Goal: Task Accomplishment & Management: Manage account settings

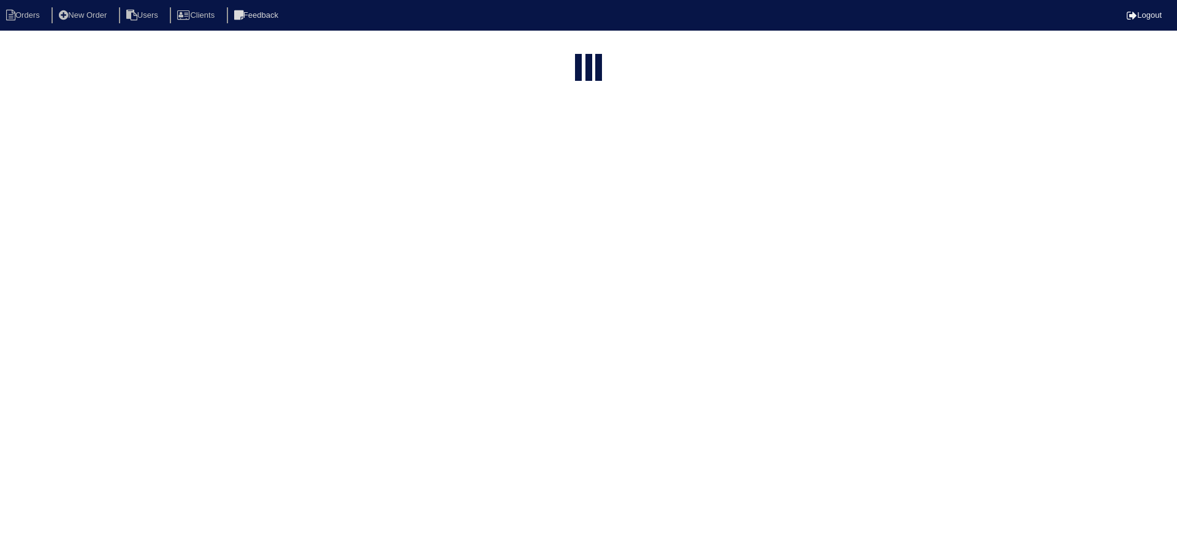
select select "15"
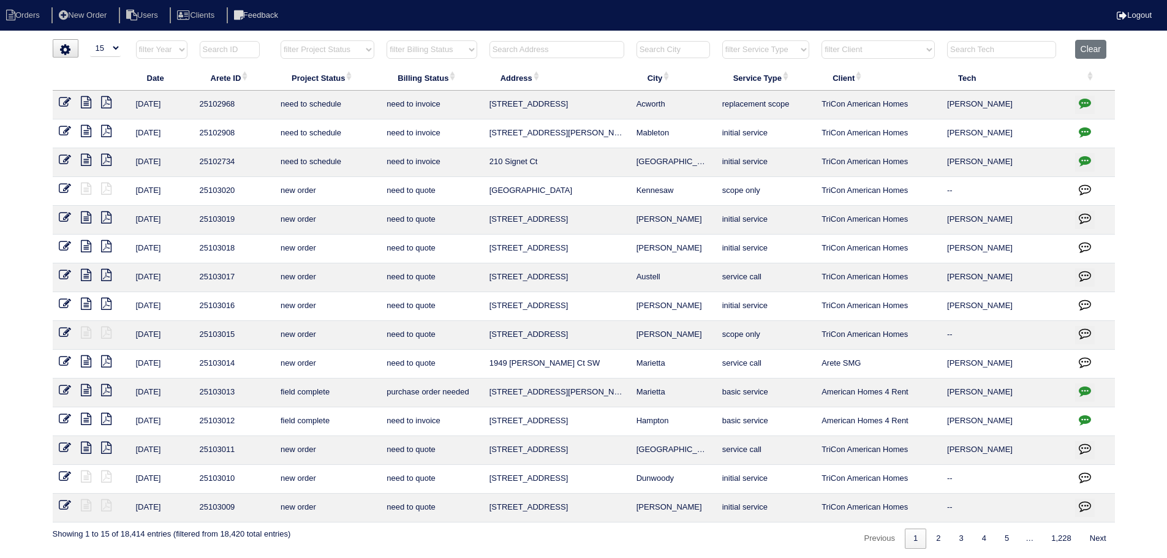
click at [328, 46] on select "filter Project Status -- Any Project Status -- new order assigned in progress f…" at bounding box center [328, 49] width 94 height 18
click at [281, 40] on select "filter Project Status -- Any Project Status -- new order assigned in progress f…" at bounding box center [328, 49] width 94 height 18
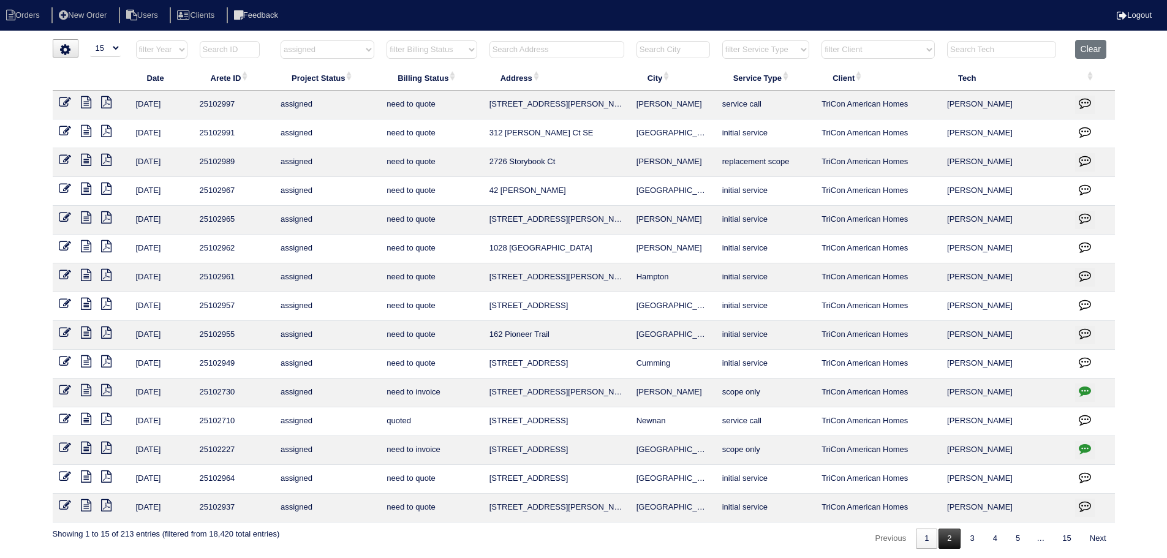
click at [952, 547] on link "2" at bounding box center [949, 539] width 21 height 20
select select "assigned"
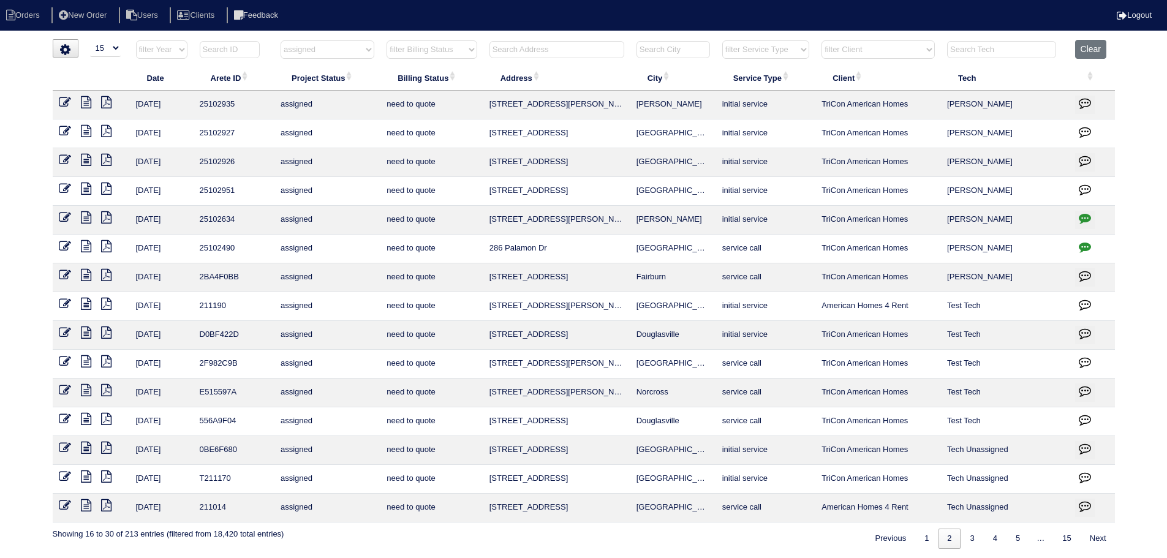
click at [86, 128] on icon at bounding box center [86, 131] width 10 height 12
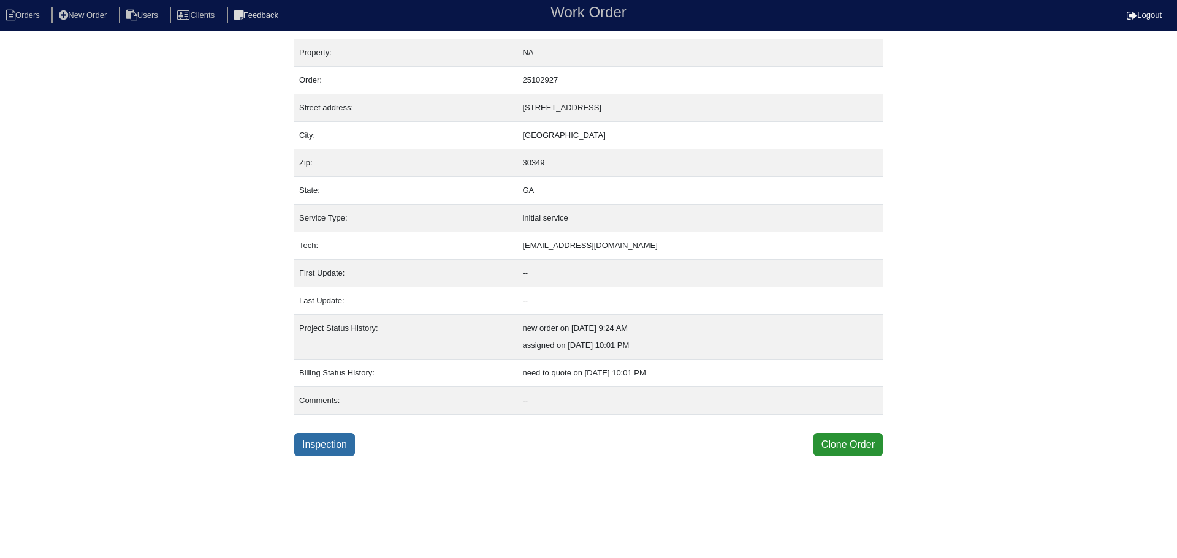
click at [316, 439] on link "Inspection" at bounding box center [324, 444] width 61 height 23
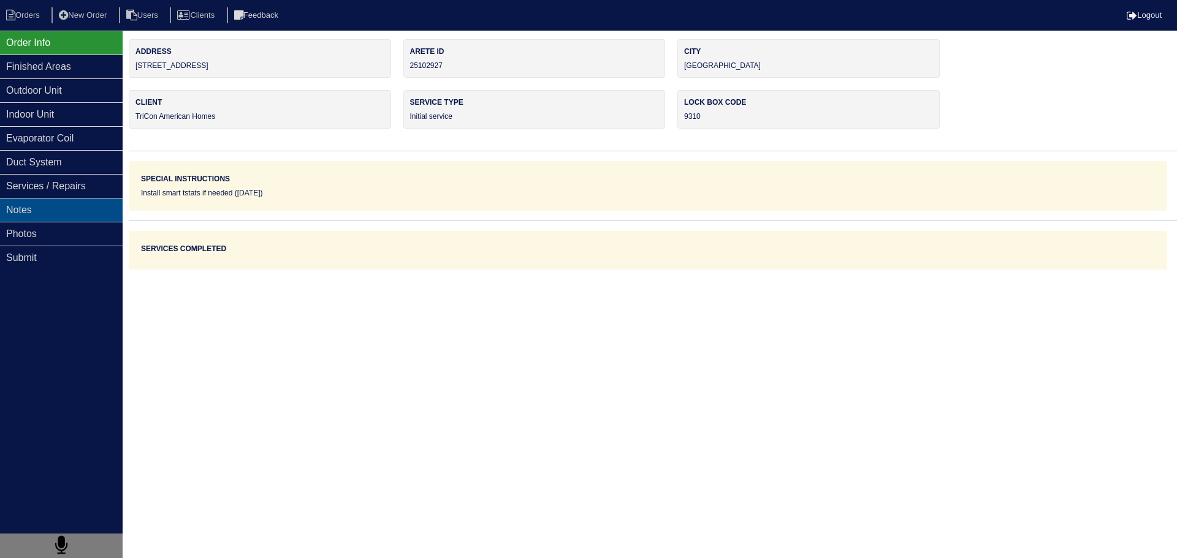
click at [44, 216] on div "Notes" at bounding box center [61, 210] width 123 height 24
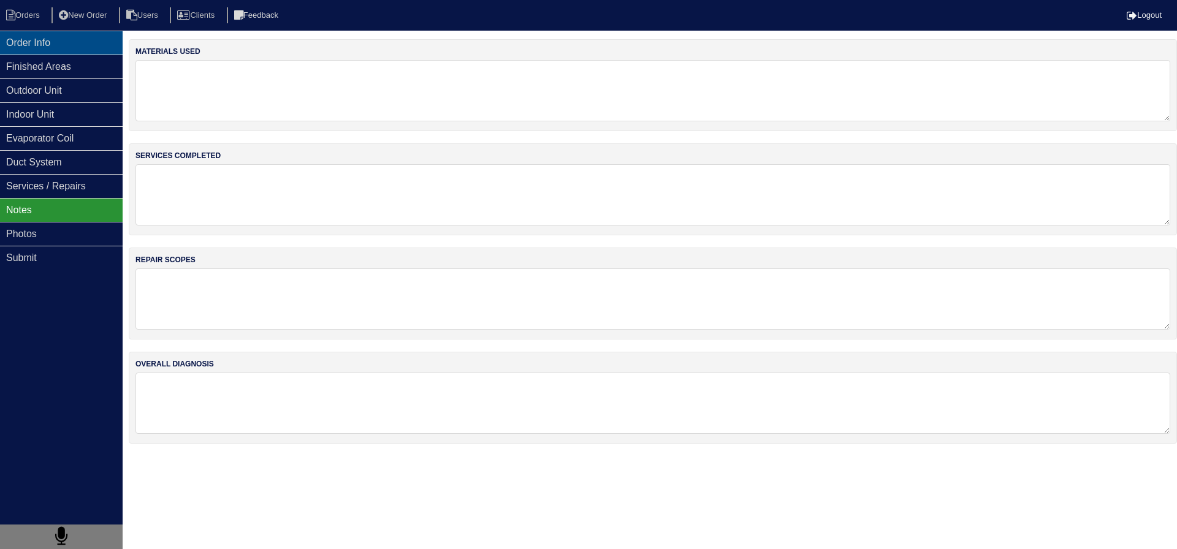
click at [48, 48] on div "Order Info" at bounding box center [61, 43] width 123 height 24
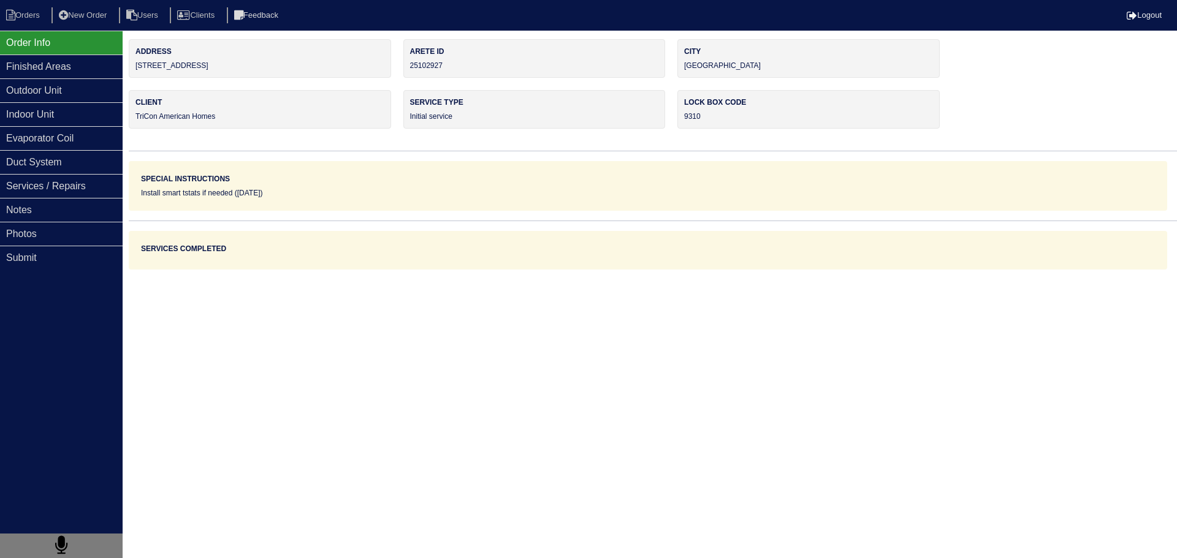
click at [13, 1] on nav "Orders New Order Users Clients Feedback Logout" at bounding box center [588, 15] width 1177 height 31
click at [13, 6] on nav "Orders New Order Users Clients Feedback Logout" at bounding box center [588, 15] width 1177 height 31
click at [16, 7] on li "Orders" at bounding box center [25, 15] width 50 height 17
select select "15"
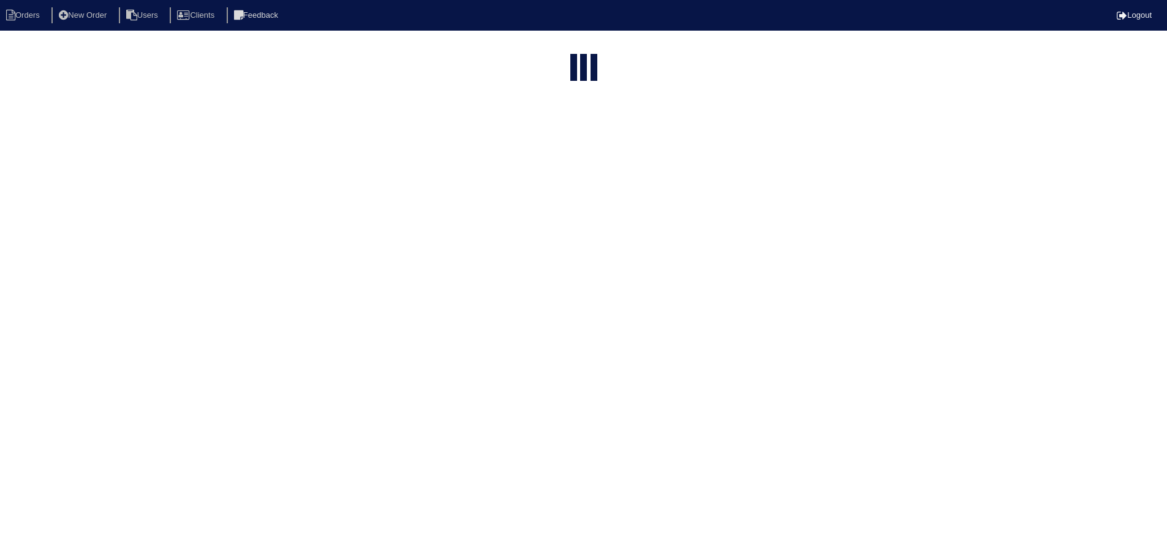
select select "assigned"
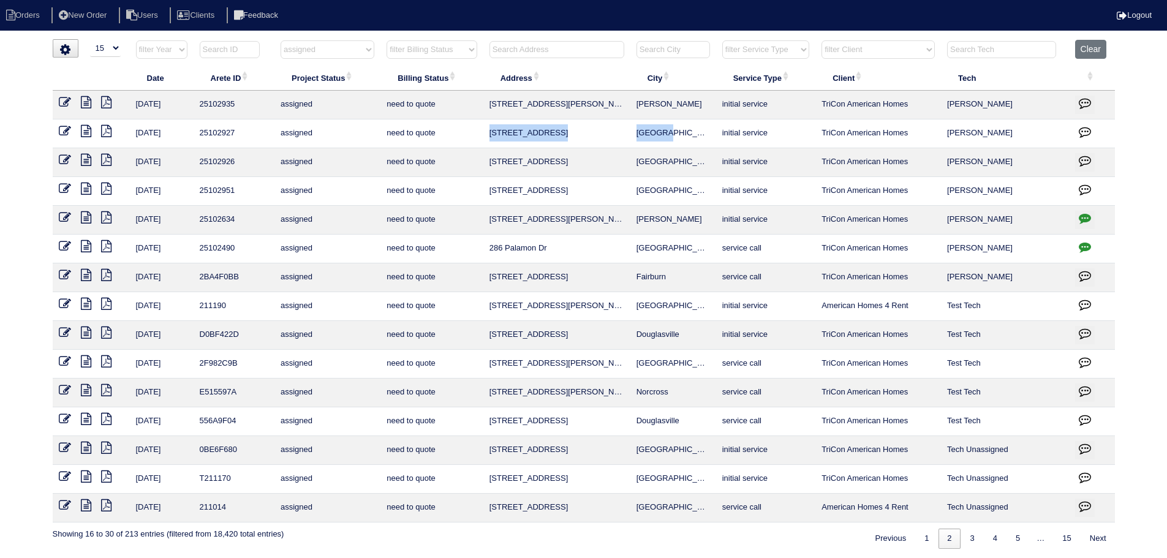
drag, startPoint x: 678, startPoint y: 135, endPoint x: 492, endPoint y: 130, distance: 186.3
click at [492, 130] on tr "8/12/25 25102927 assigned need to quote 4901 Rapahoe Trail Atlanta initial serv…" at bounding box center [584, 133] width 1063 height 29
copy tr "4901 Rapahoe Trail Atlanta"
click at [90, 101] on icon at bounding box center [86, 102] width 10 height 12
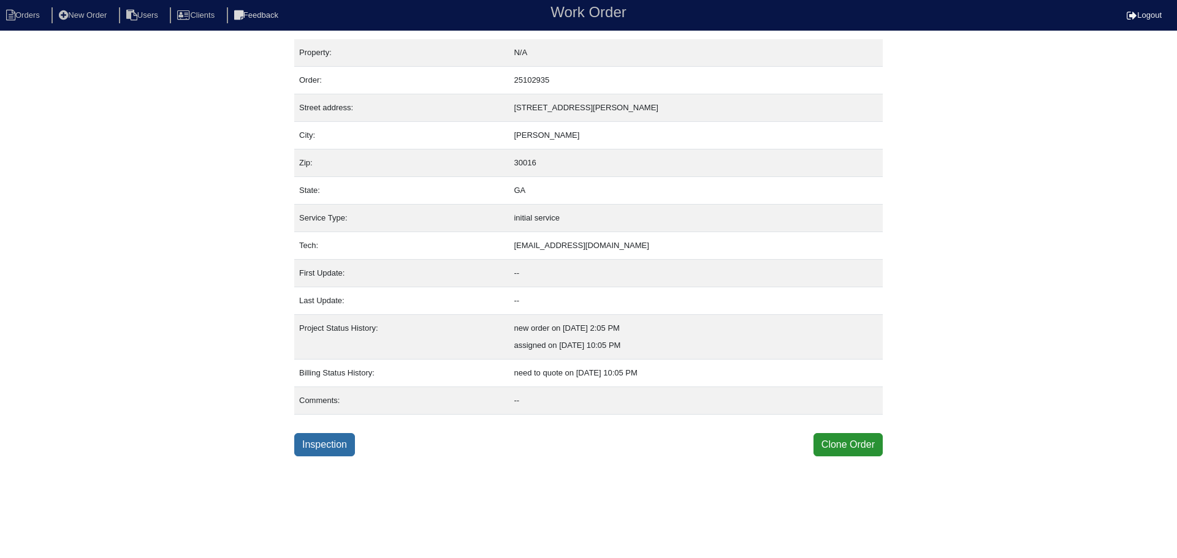
click at [348, 438] on link "Inspection" at bounding box center [324, 444] width 61 height 23
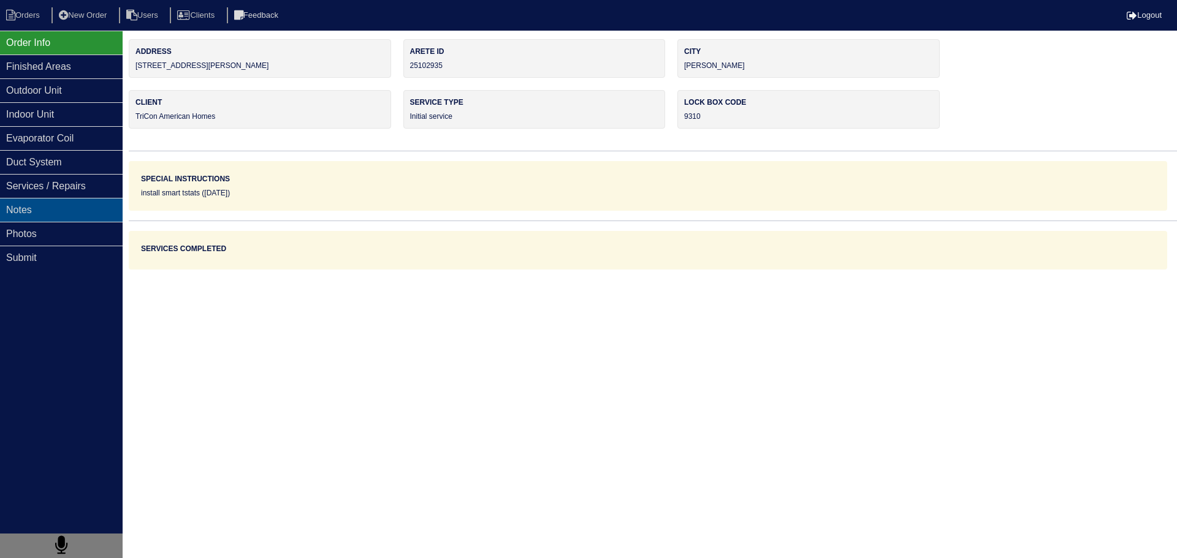
click at [102, 213] on div "Notes" at bounding box center [61, 210] width 123 height 24
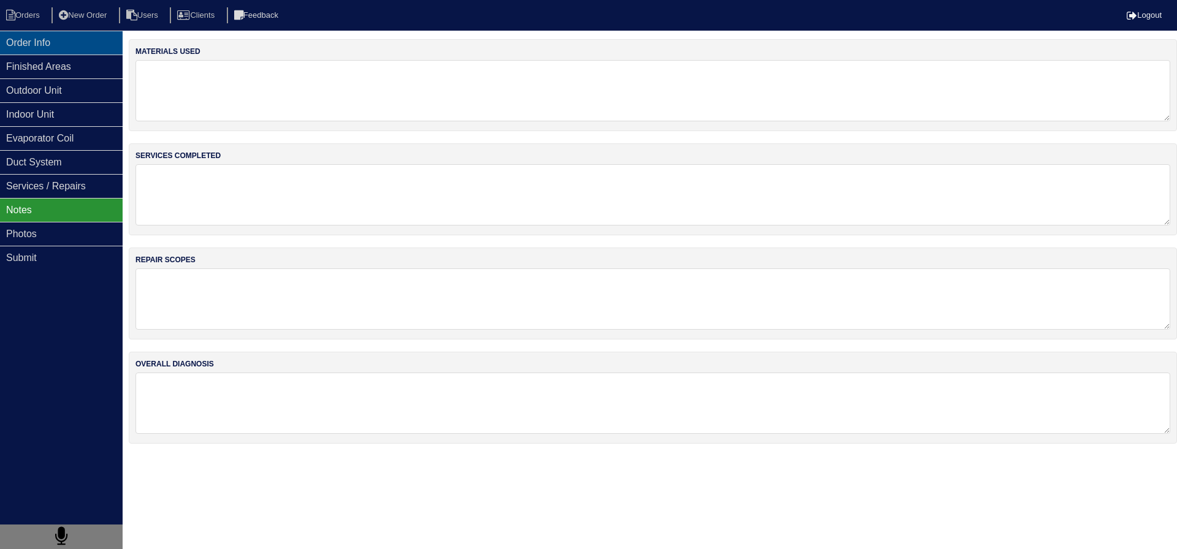
click at [61, 37] on div "Order Info" at bounding box center [61, 43] width 123 height 24
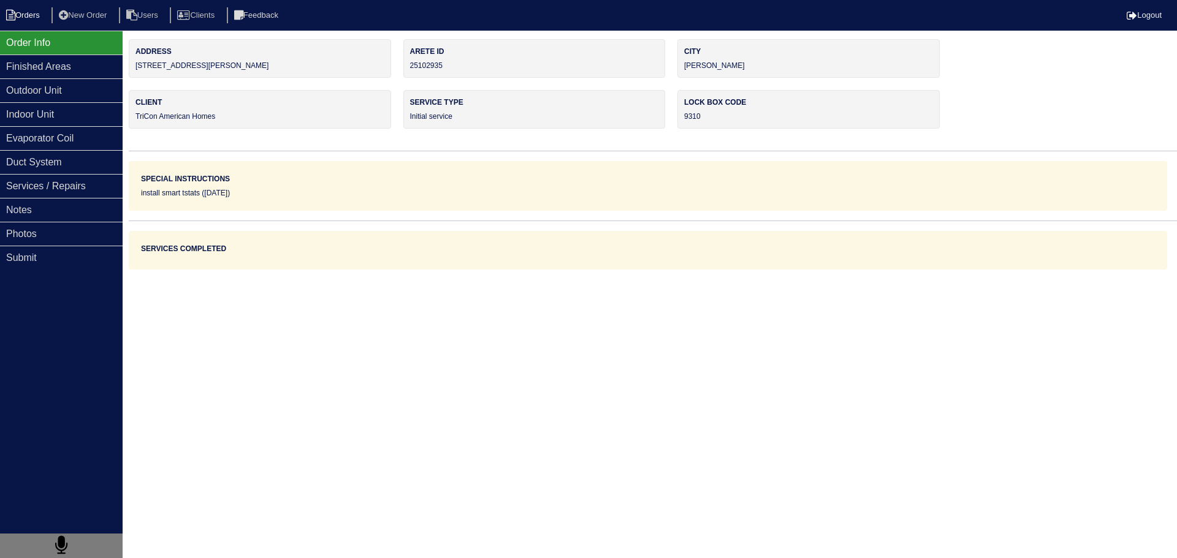
click at [42, 17] on li "Orders" at bounding box center [25, 15] width 50 height 17
select select "15"
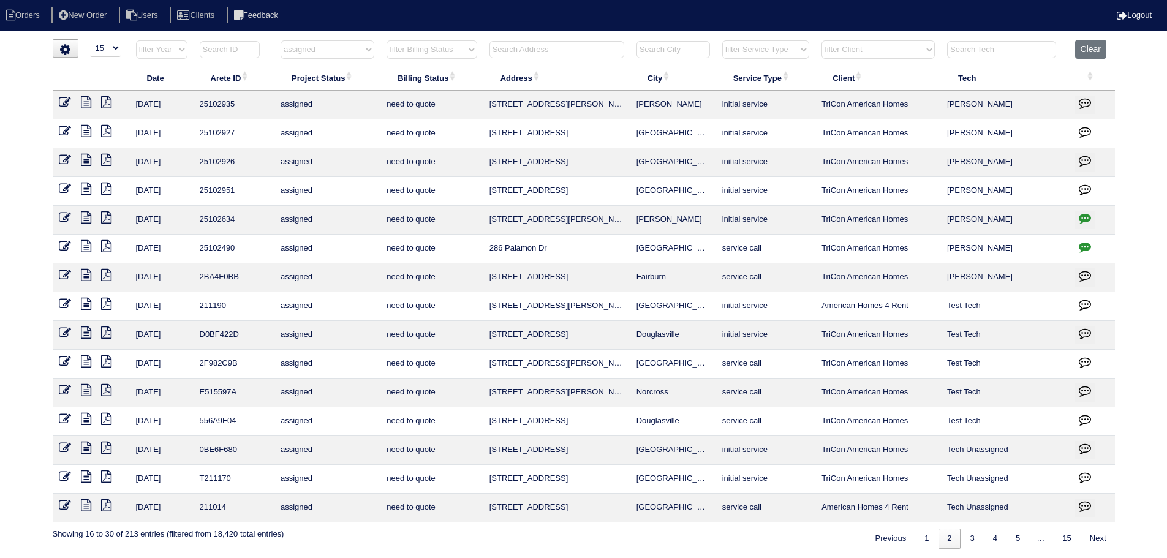
drag, startPoint x: 641, startPoint y: 102, endPoint x: 470, endPoint y: 102, distance: 171.0
click at [470, 102] on tr "8/12/25 25102935 assigned need to quote 40 Grayson Ln Covington initial service…" at bounding box center [584, 105] width 1063 height 29
copy tr "40 Grayson Ln Covington"
click at [928, 536] on link "1" at bounding box center [926, 539] width 21 height 20
select select "assigned"
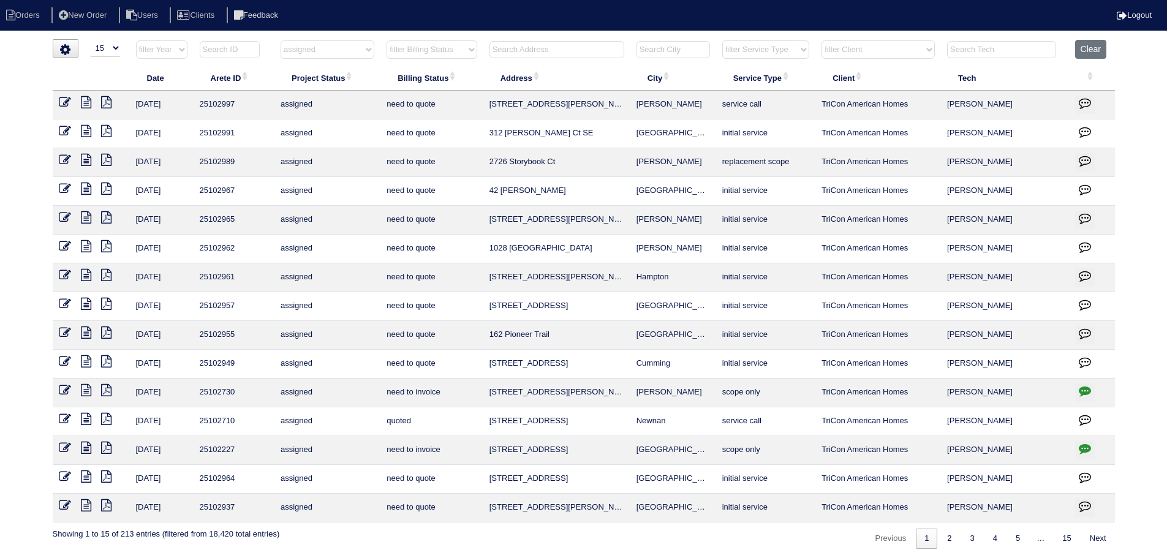
click at [84, 509] on icon at bounding box center [86, 505] width 10 height 12
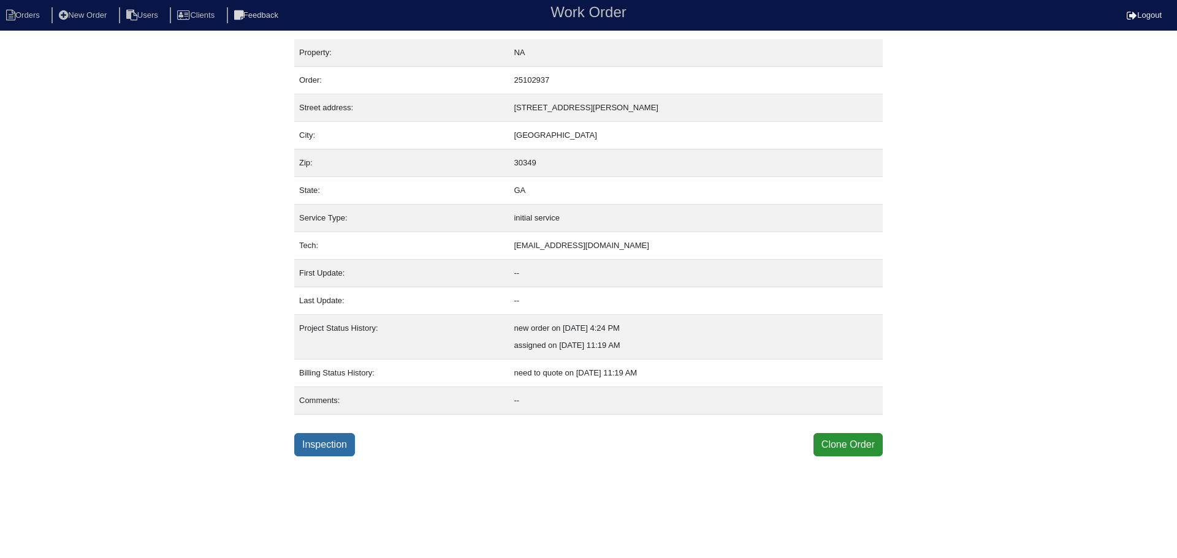
click at [336, 442] on link "Inspection" at bounding box center [324, 444] width 61 height 23
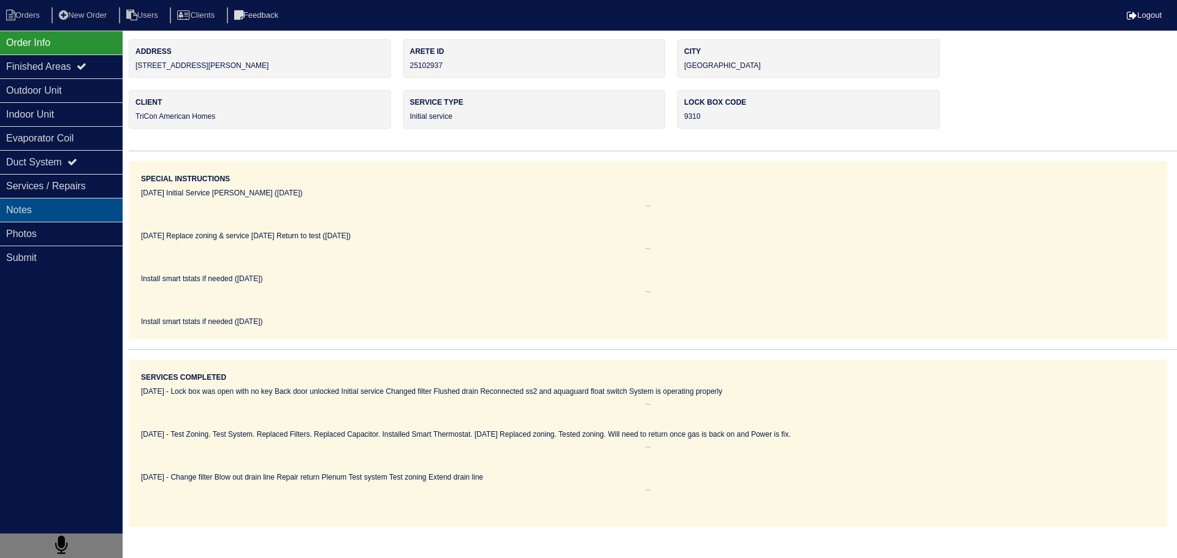
click at [89, 207] on div "Notes" at bounding box center [61, 210] width 123 height 24
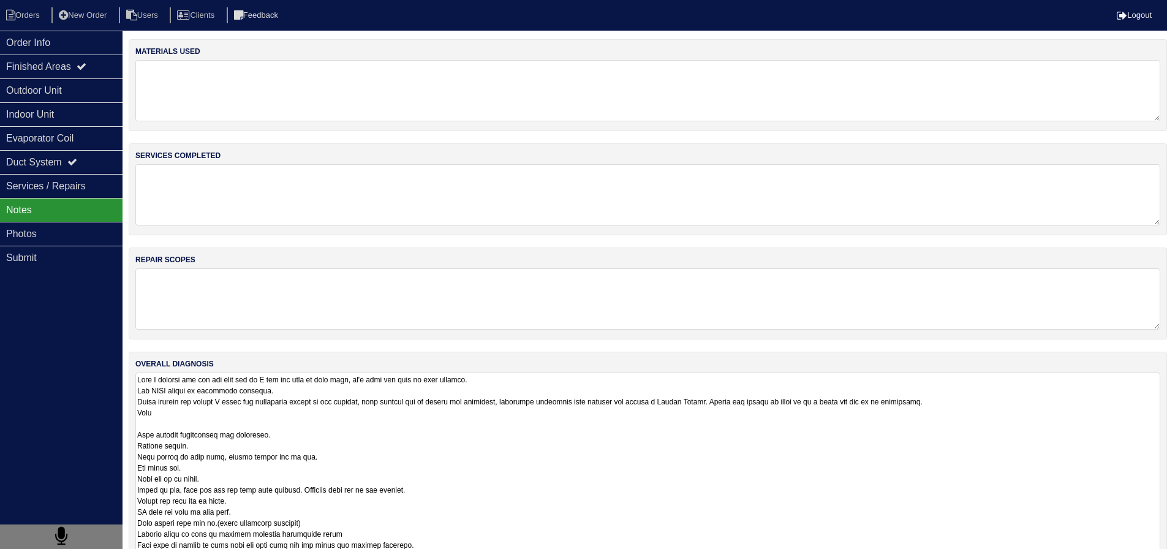
click at [267, 378] on textarea at bounding box center [647, 512] width 1025 height 278
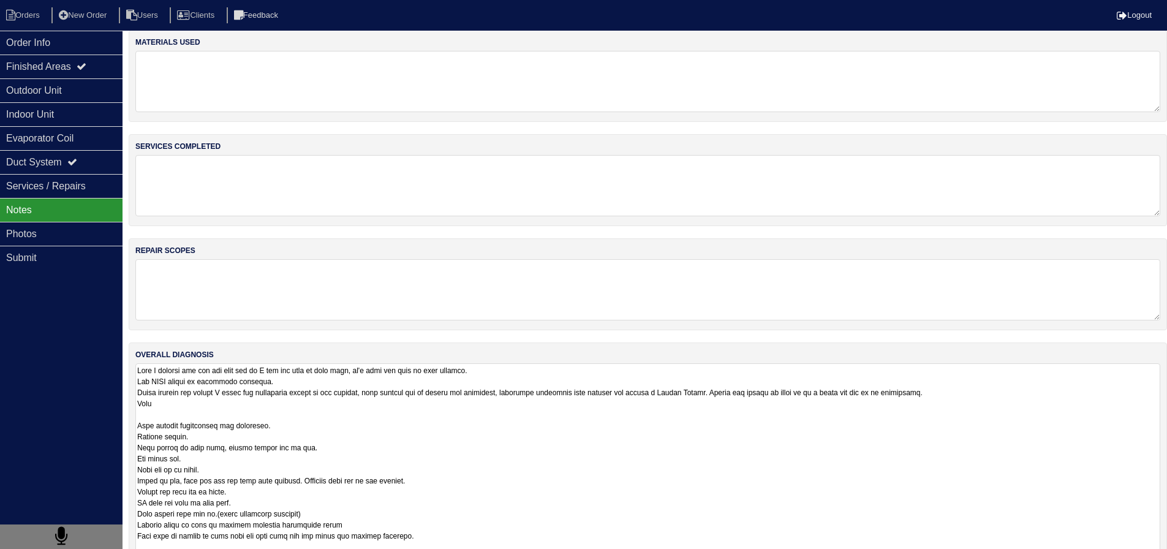
scroll to position [124, 0]
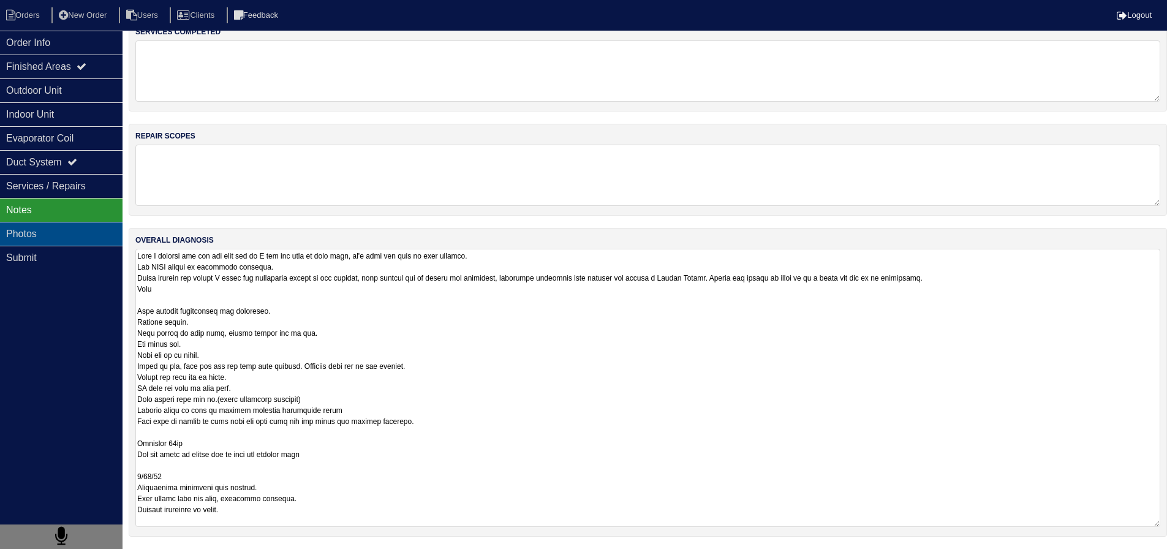
click at [52, 227] on div "Photos" at bounding box center [61, 234] width 123 height 24
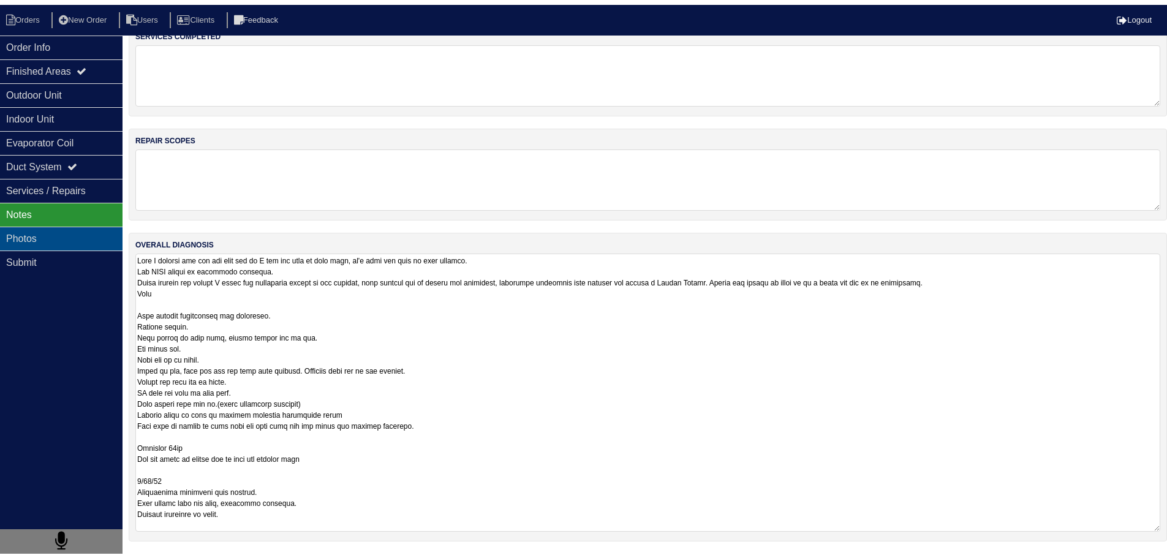
scroll to position [0, 0]
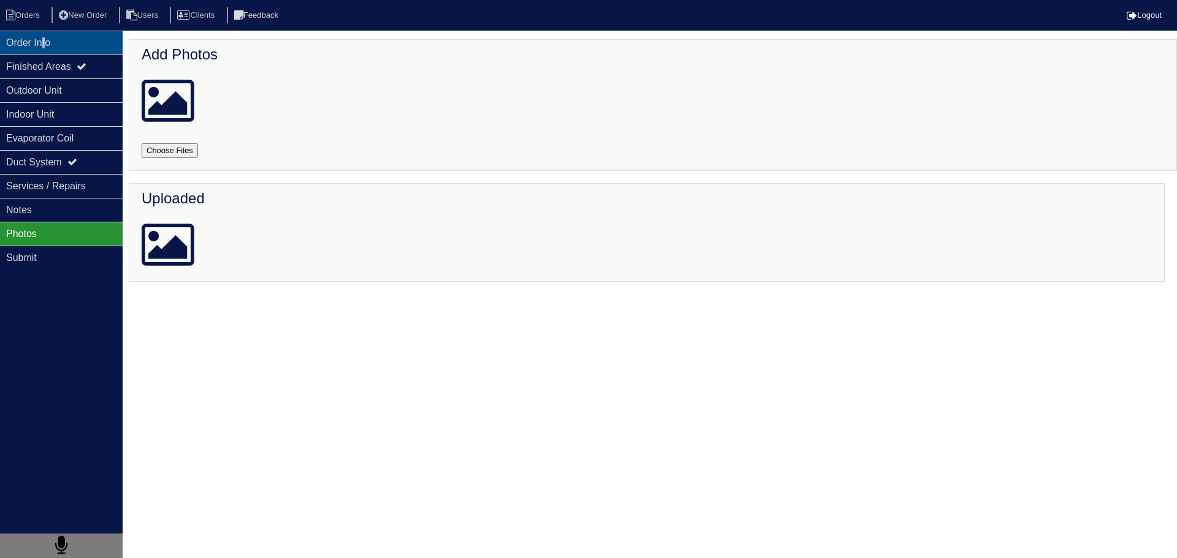
click at [50, 44] on div "Order Info" at bounding box center [61, 43] width 123 height 24
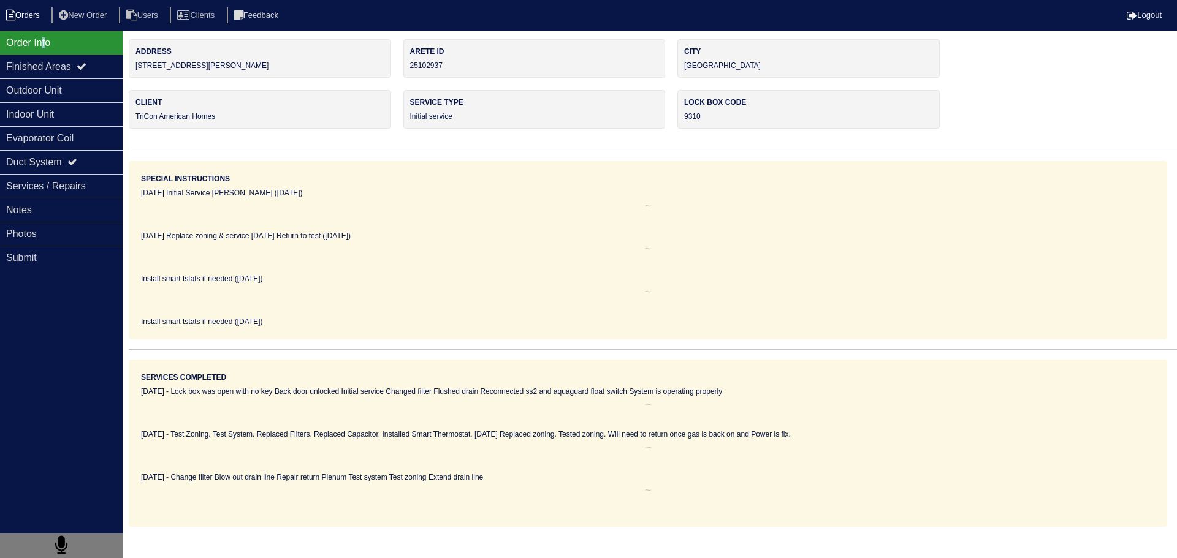
click at [30, 15] on li "Orders" at bounding box center [25, 15] width 50 height 17
select select "15"
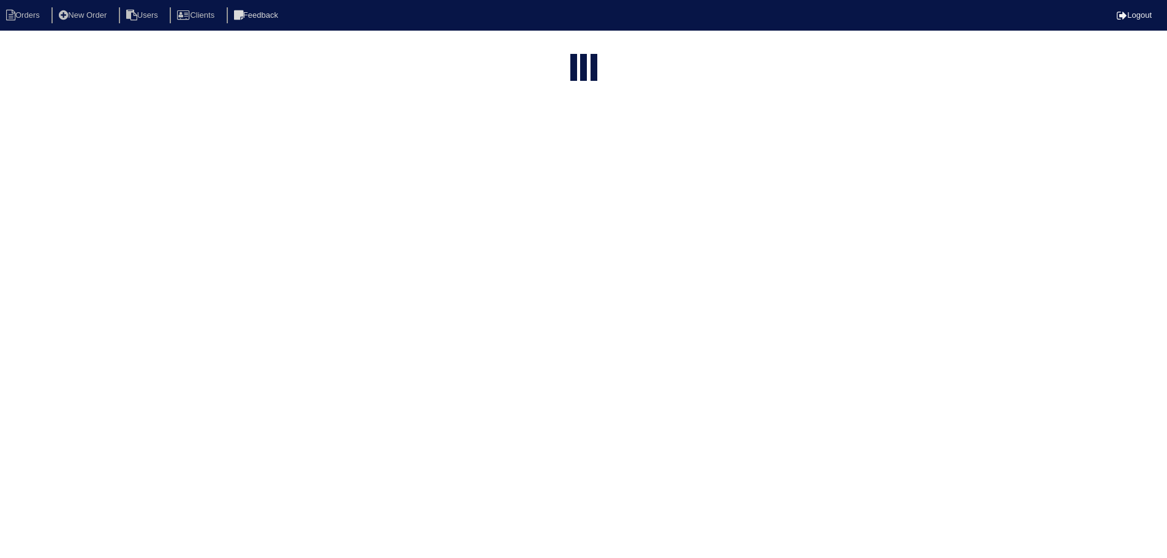
select select "assigned"
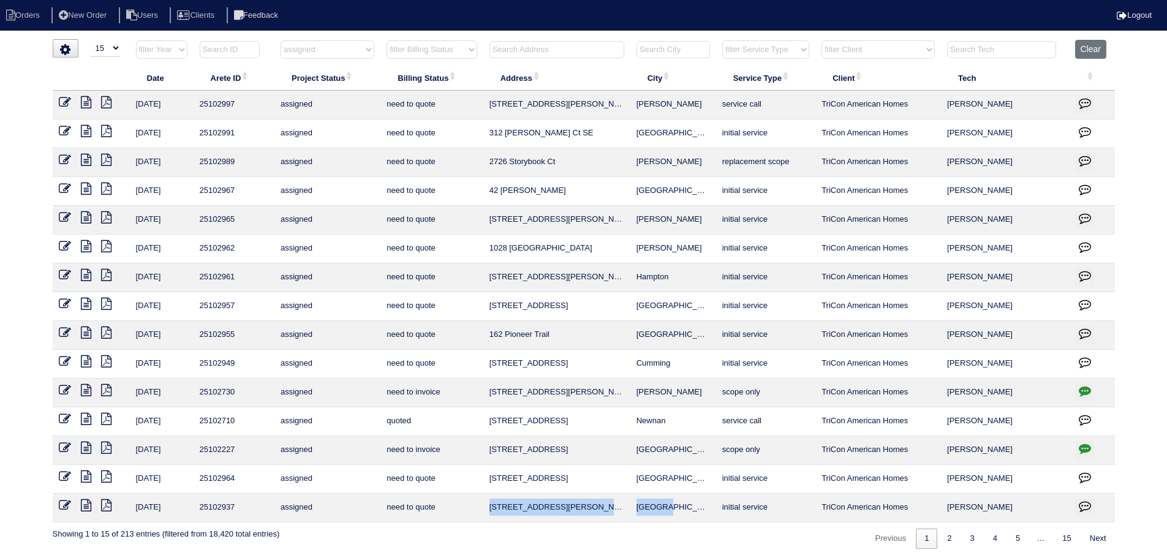
drag, startPoint x: 641, startPoint y: 511, endPoint x: 499, endPoint y: 510, distance: 141.6
click at [488, 510] on tr "8/12/25 25102937 assigned need to quote 4262 Winston Cir Atlanta initial servic…" at bounding box center [584, 508] width 1063 height 29
copy tr "4262 Winston Cir Atlanta"
click at [88, 474] on icon at bounding box center [86, 477] width 10 height 12
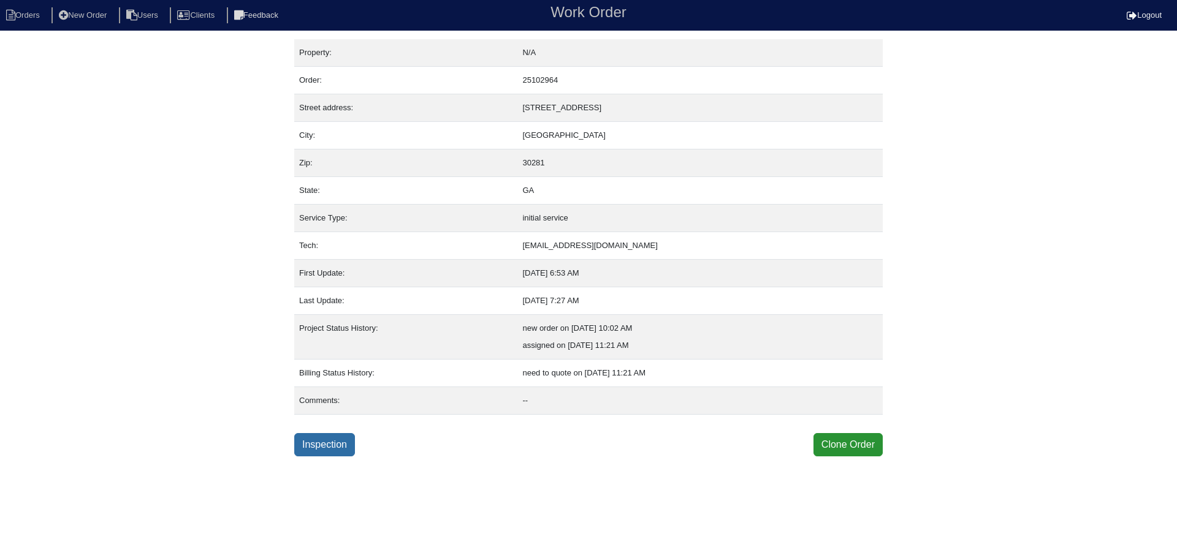
click at [333, 449] on link "Inspection" at bounding box center [324, 444] width 61 height 23
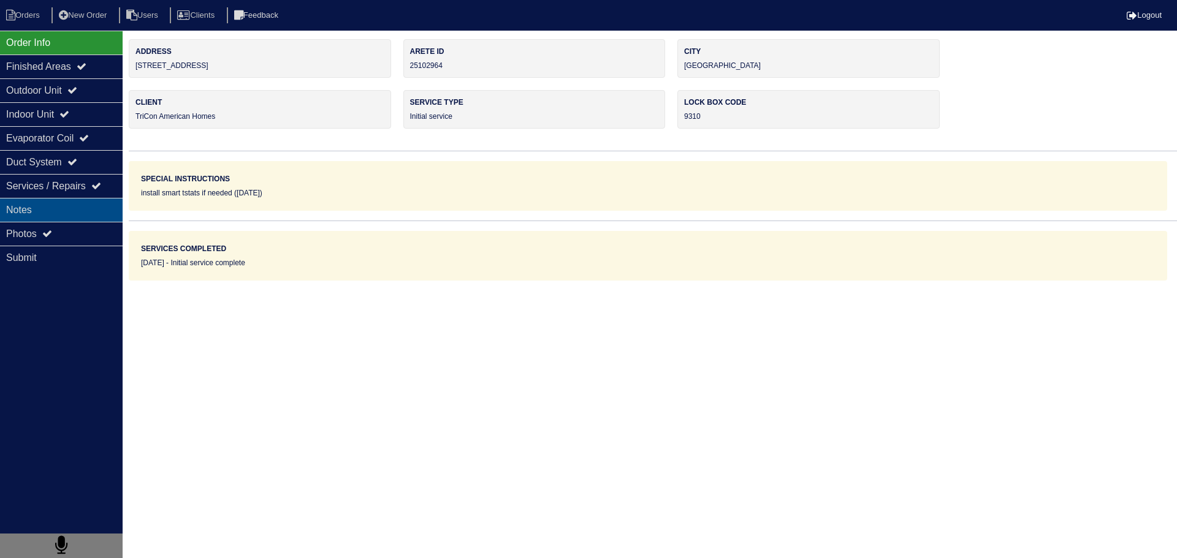
click at [83, 211] on div "Notes" at bounding box center [61, 210] width 123 height 24
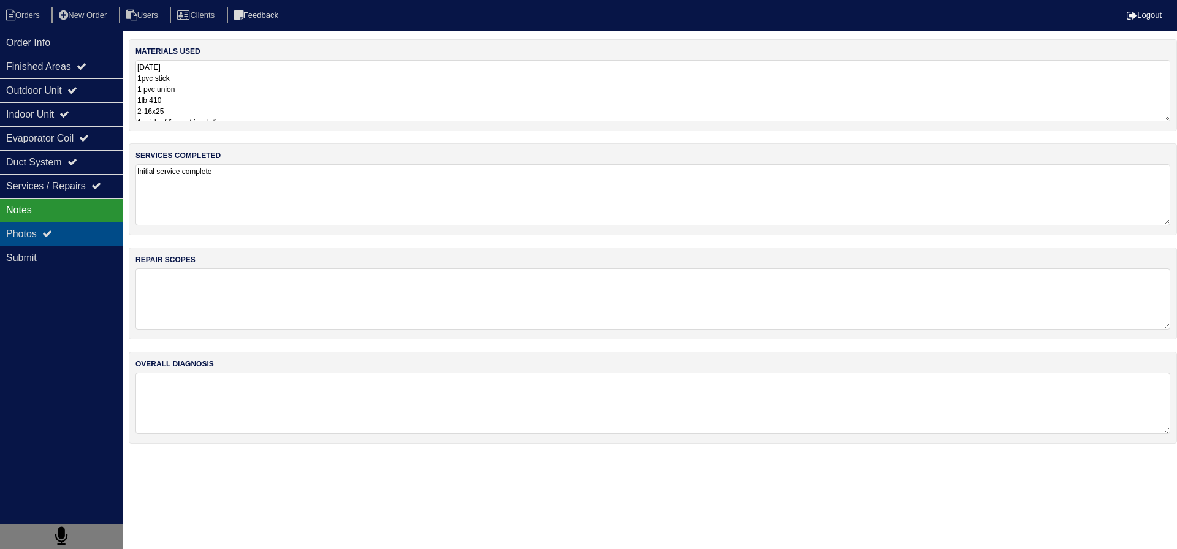
click at [81, 227] on div "Photos" at bounding box center [61, 234] width 123 height 24
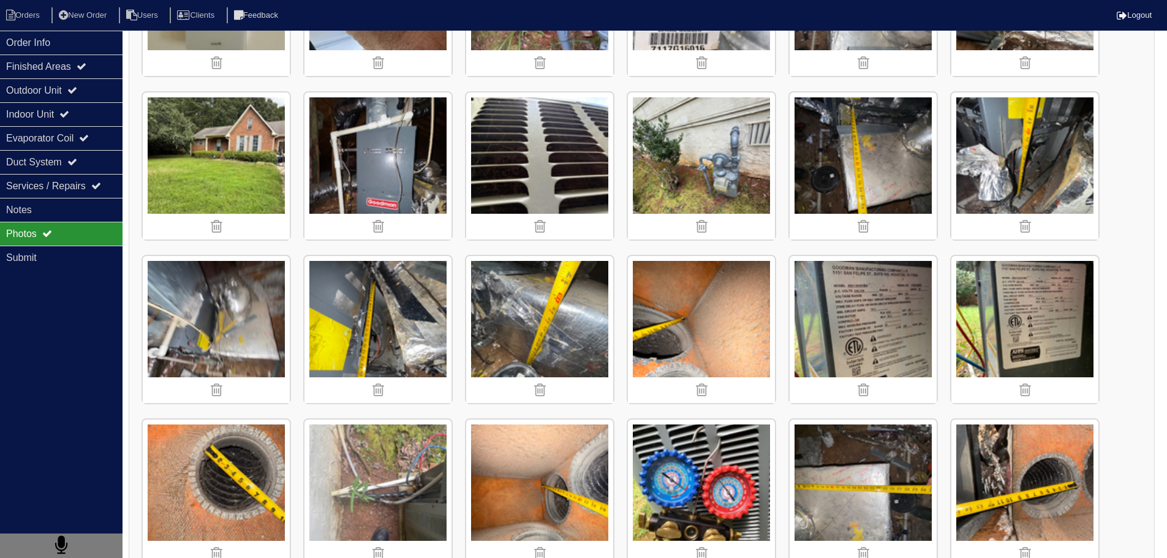
scroll to position [1268, 0]
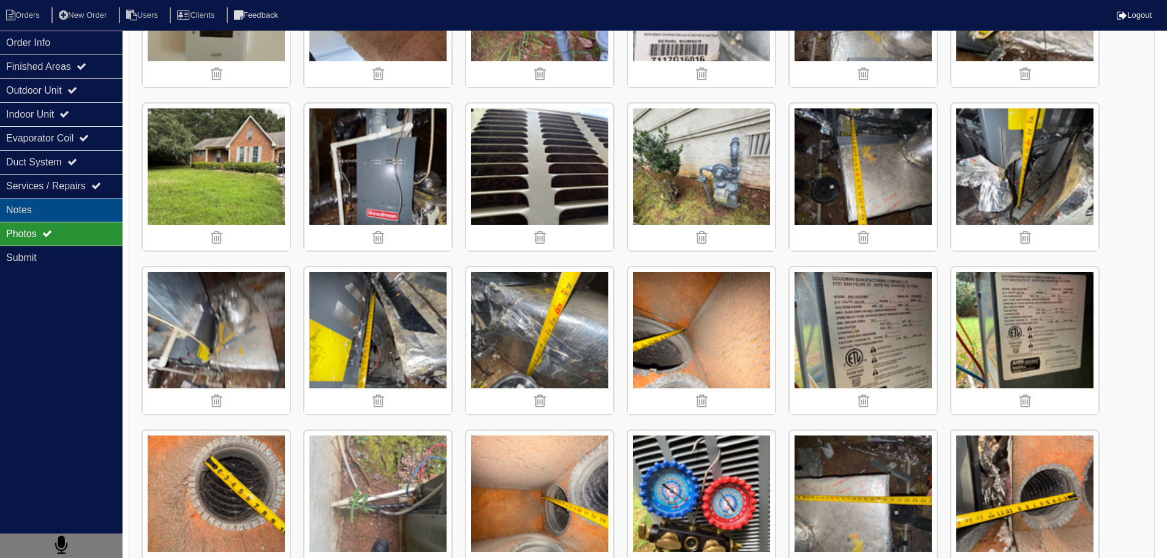
click at [69, 210] on div "Notes" at bounding box center [61, 210] width 123 height 24
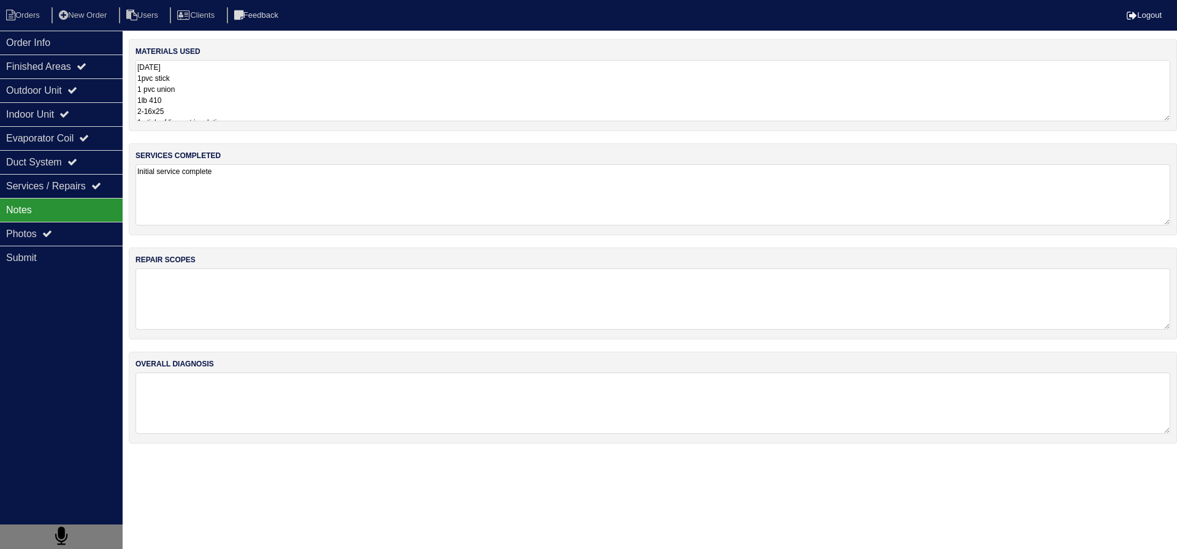
click at [186, 126] on div "materials used [DATE] 1pvc stick 1 pvc union 1lb 410 2-16x25 1 stick of line se…" at bounding box center [653, 85] width 1048 height 92
click at [188, 108] on textarea "[DATE] 1pvc stick 1 pvc union 1lb 410 2-16x25 1 stick of line set insulation" at bounding box center [652, 90] width 1034 height 61
click at [210, 233] on div "services completed Initial service complete" at bounding box center [653, 188] width 1048 height 91
click at [244, 180] on textarea "Initial service complete" at bounding box center [652, 194] width 1034 height 60
click at [86, 241] on div "Photos" at bounding box center [61, 234] width 123 height 24
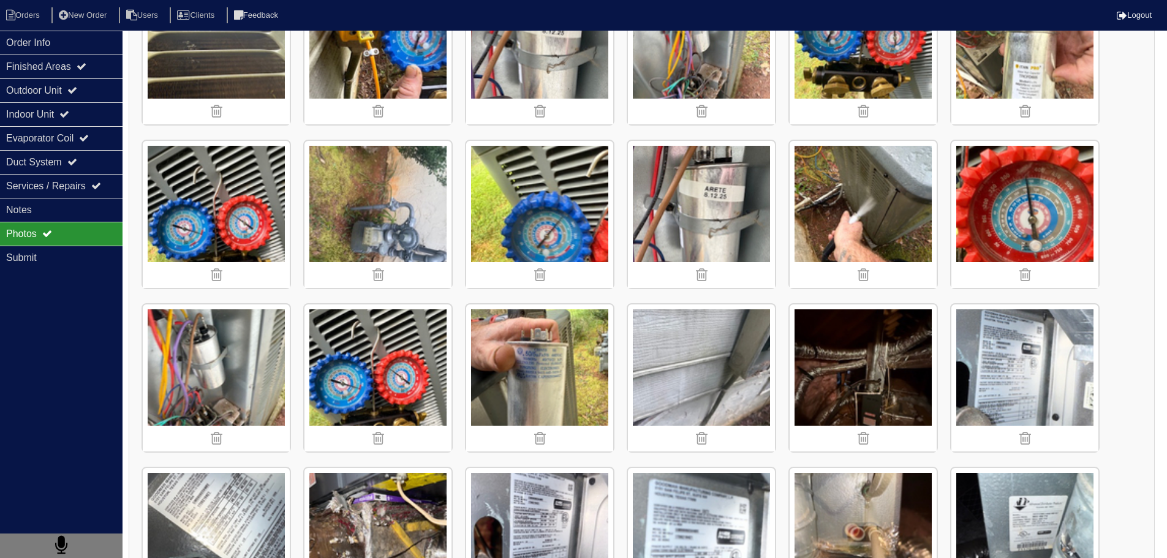
scroll to position [551, 0]
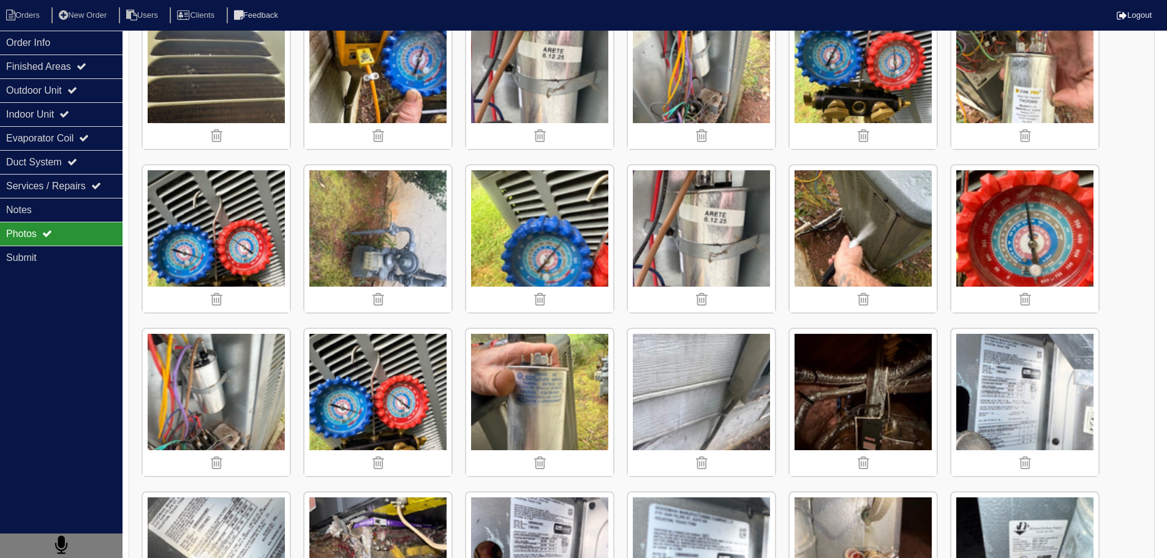
click at [69, 26] on nav "Orders New Order Users Clients Feedback Logout" at bounding box center [583, 15] width 1167 height 31
click at [59, 43] on div "Order Info" at bounding box center [61, 43] width 123 height 24
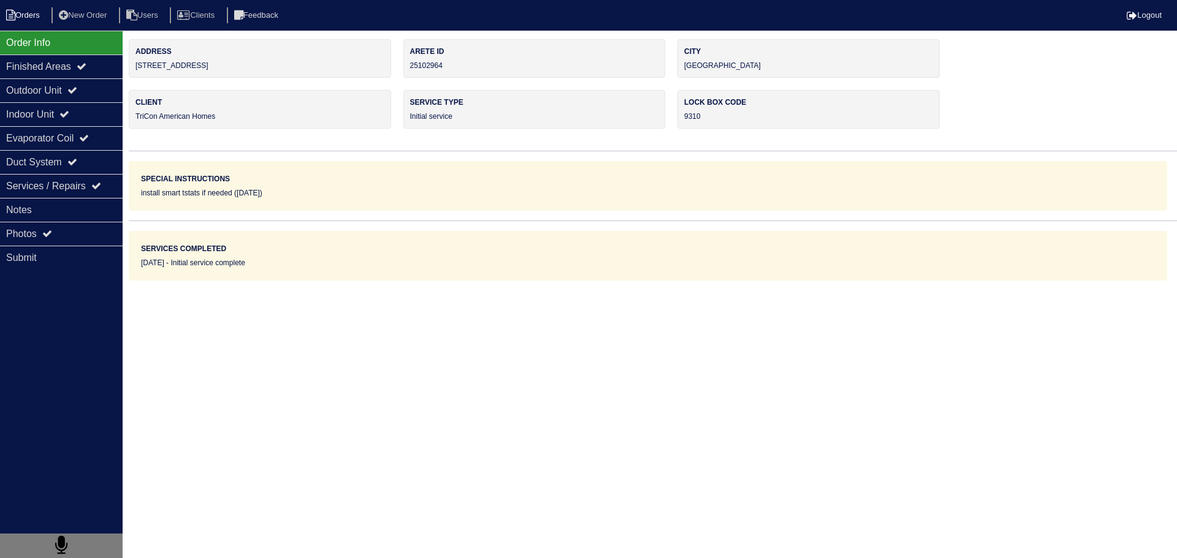
click at [37, 16] on li "Orders" at bounding box center [25, 15] width 50 height 17
select select "15"
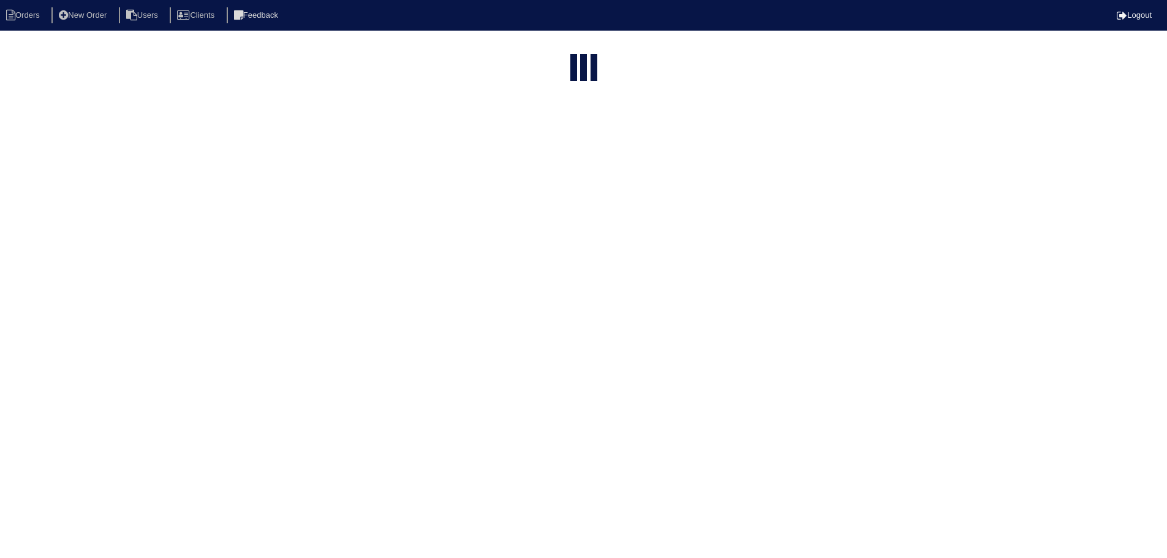
select select "assigned"
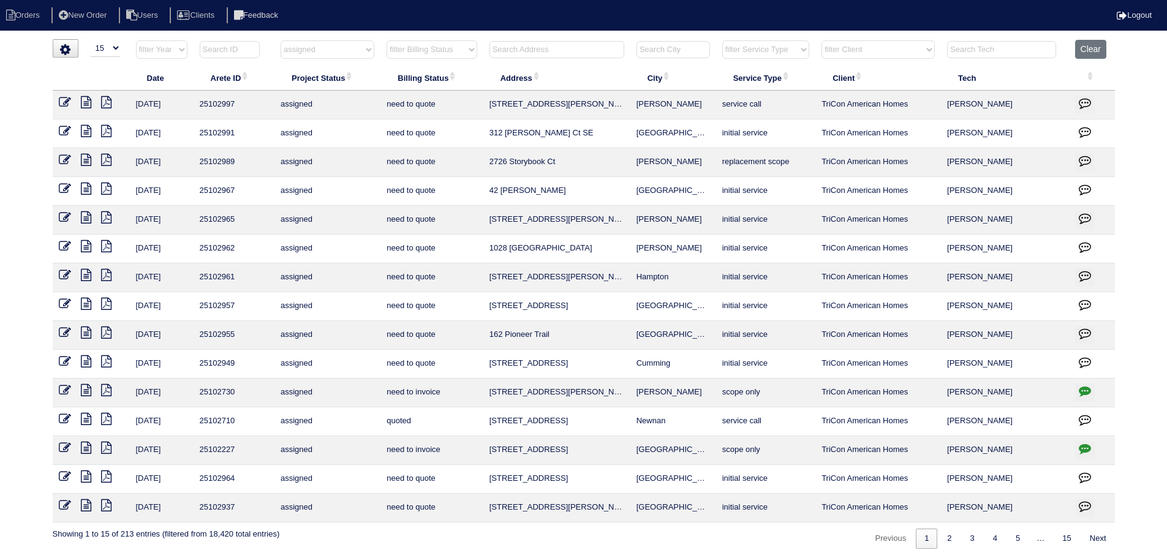
click at [1086, 445] on icon "button" at bounding box center [1085, 448] width 12 height 12
type textarea "6/30/25 - No electricity - emailed site super - return to test/scope once power…"
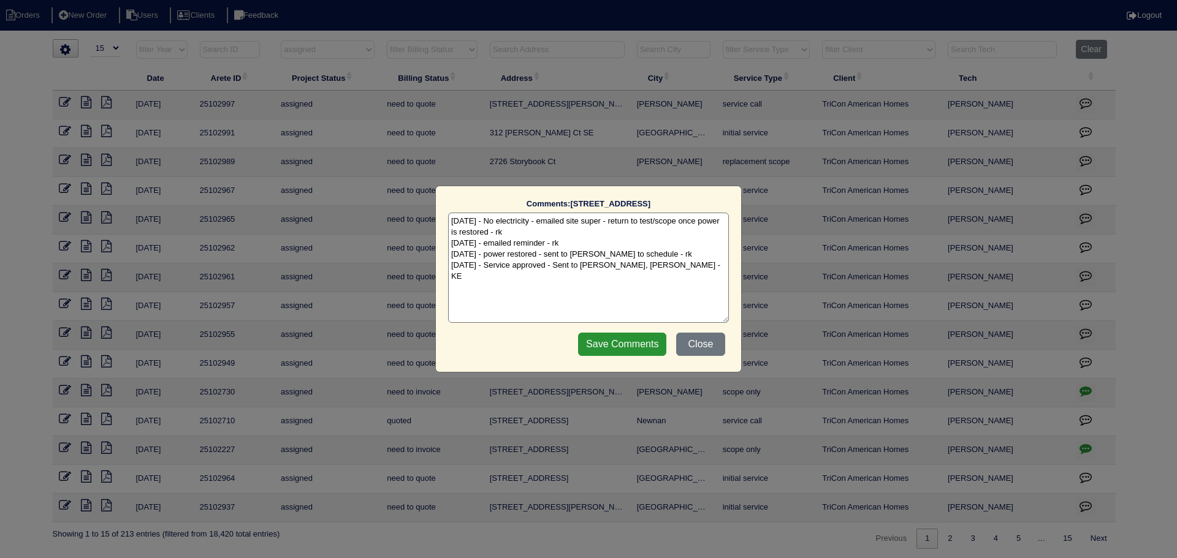
click at [1085, 444] on div "Comments: 4664 Parkway Cir The comments on file have changed since you started …" at bounding box center [588, 279] width 1177 height 558
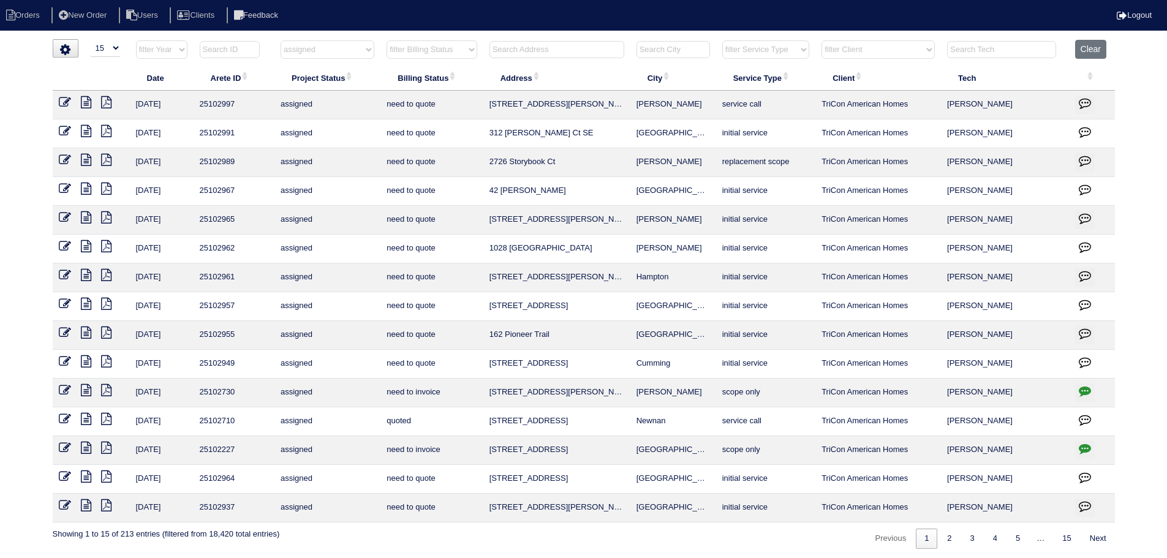
click at [67, 473] on icon at bounding box center [65, 477] width 12 height 12
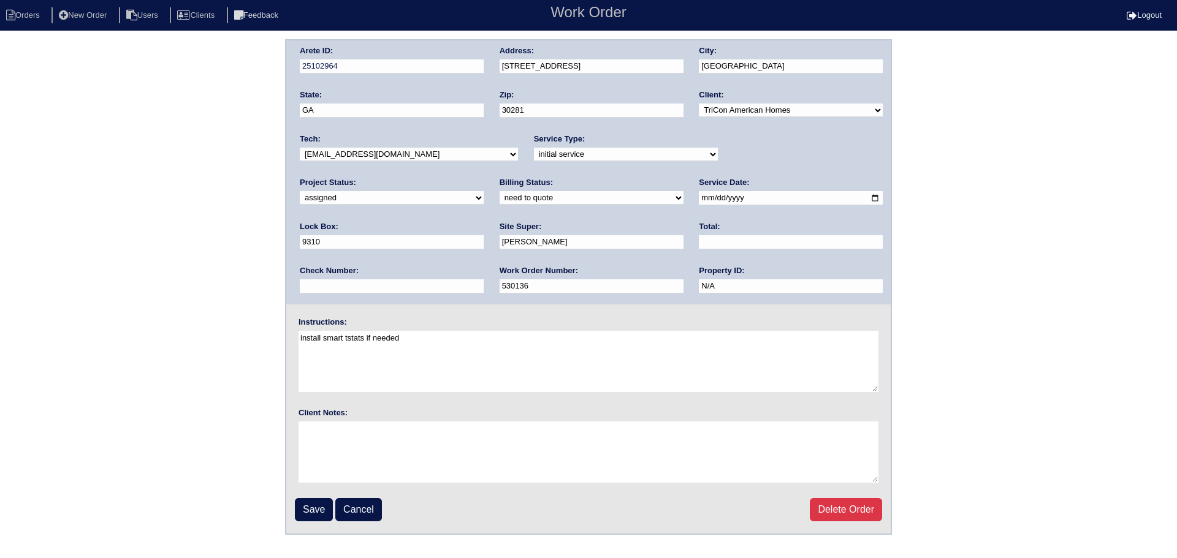
click at [699, 198] on input "[DATE]" at bounding box center [791, 198] width 184 height 14
type input "[DATE]"
click at [316, 504] on input "Save" at bounding box center [314, 509] width 38 height 23
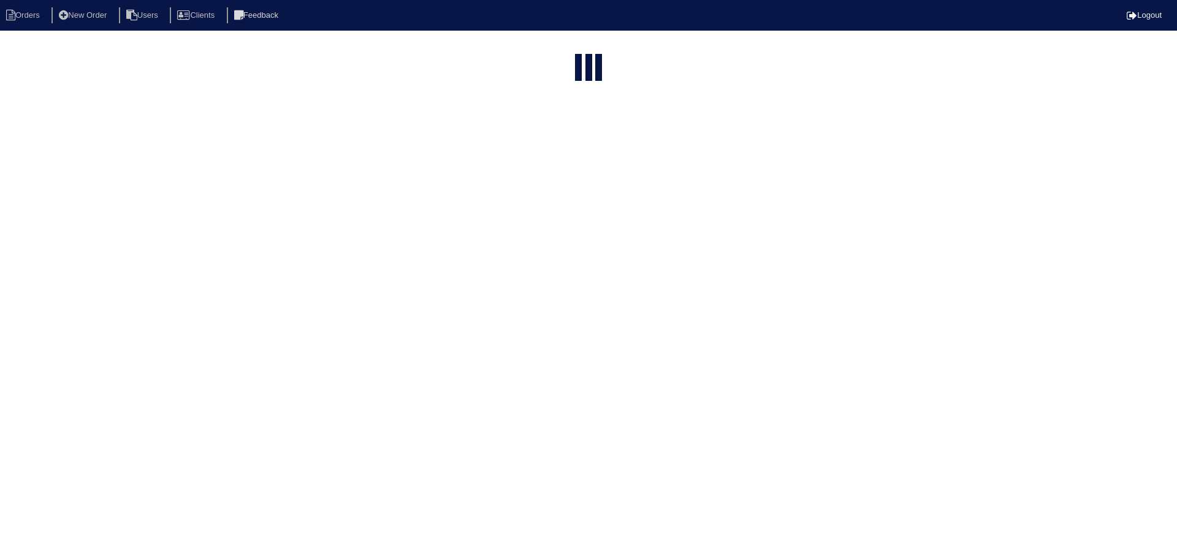
select select "15"
select select "assigned"
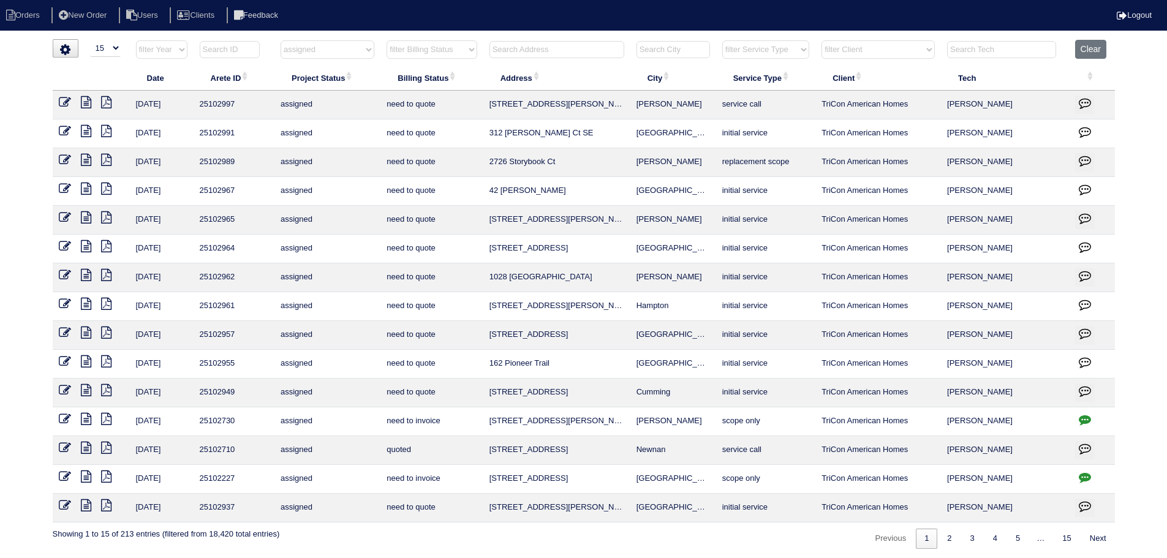
click at [87, 447] on icon at bounding box center [86, 448] width 10 height 12
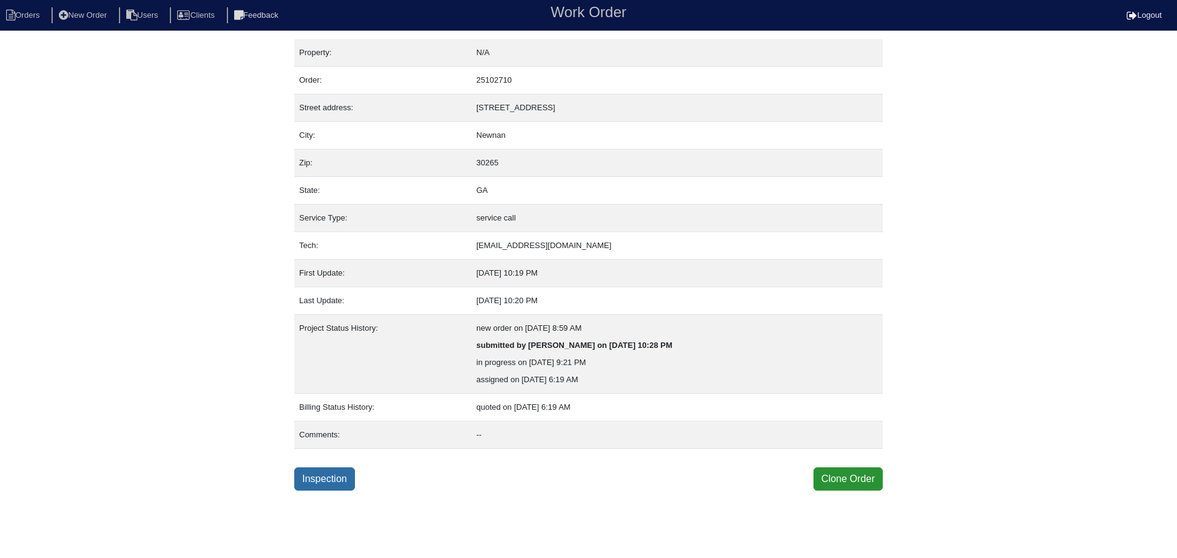
click at [328, 478] on link "Inspection" at bounding box center [324, 479] width 61 height 23
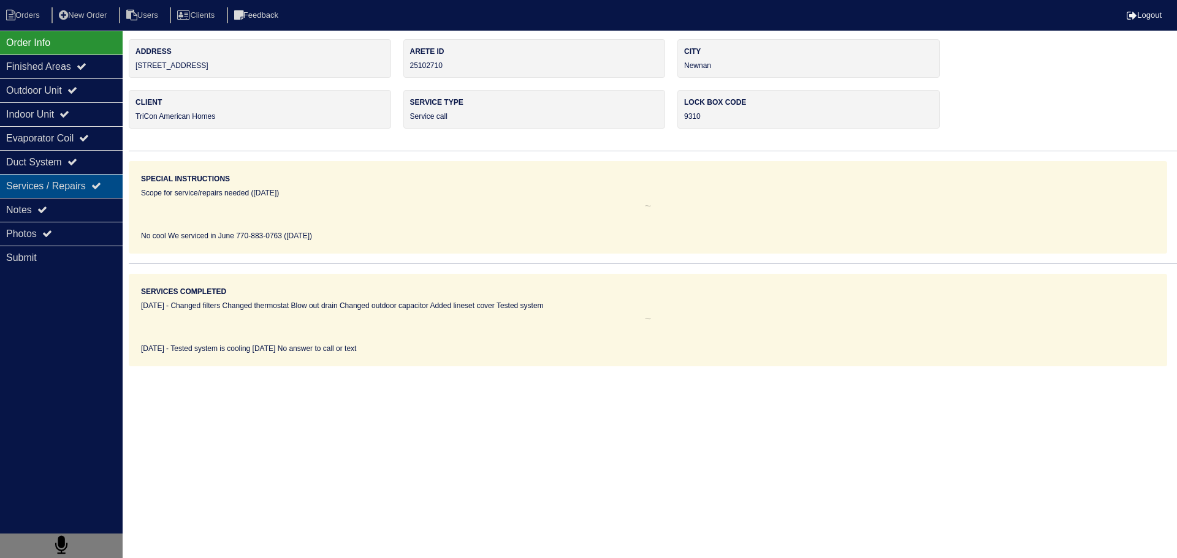
click at [53, 190] on div "Services / Repairs" at bounding box center [61, 186] width 123 height 24
click at [47, 205] on icon at bounding box center [42, 210] width 10 height 10
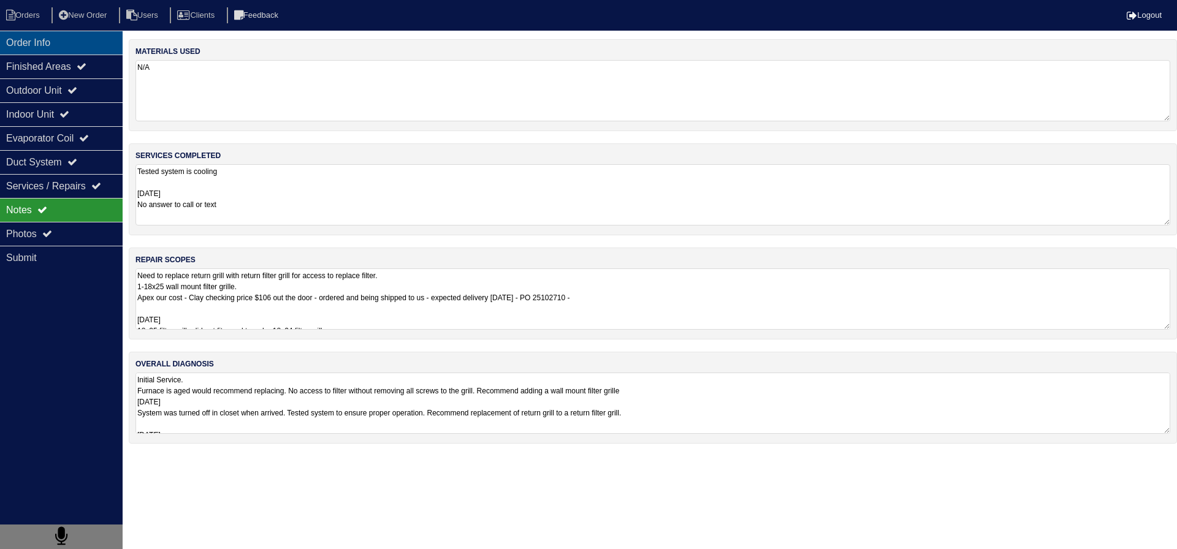
drag, startPoint x: 50, startPoint y: 55, endPoint x: 44, endPoint y: 45, distance: 11.2
click at [50, 55] on div "Finished Areas" at bounding box center [61, 67] width 123 height 24
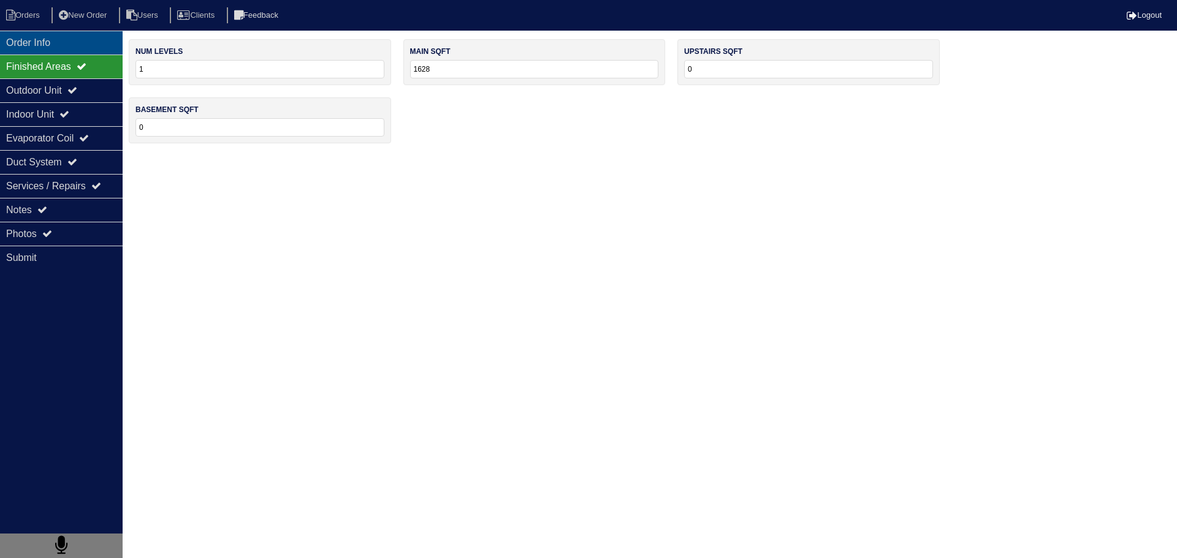
click at [42, 42] on div "Order Info" at bounding box center [61, 43] width 123 height 24
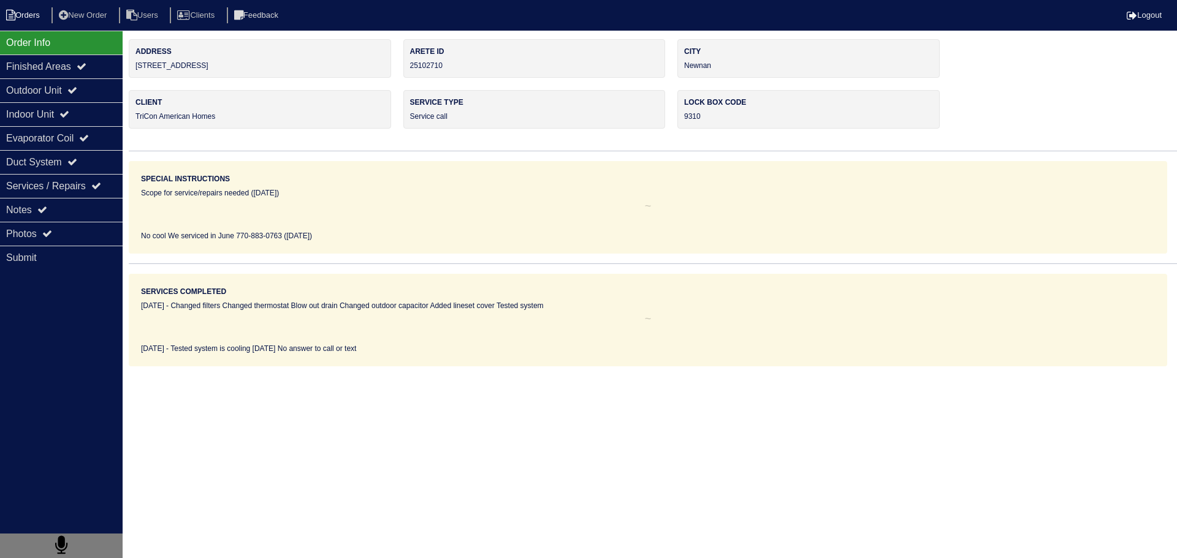
click at [21, 17] on li "Orders" at bounding box center [25, 15] width 50 height 17
select select "15"
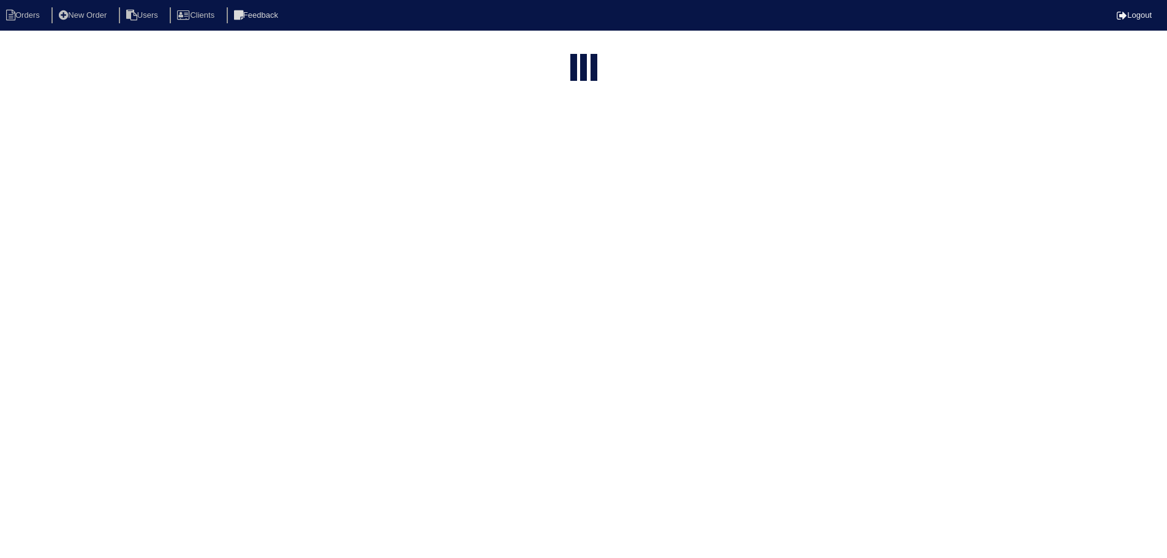
select select "assigned"
